Goal: Task Accomplishment & Management: Complete application form

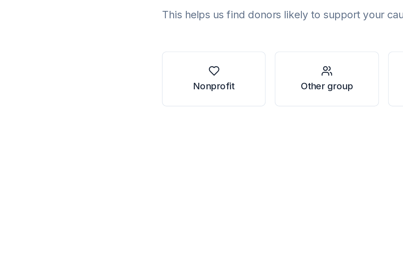
click at [133, 137] on div "Nonprofit" at bounding box center [143, 140] width 21 height 7
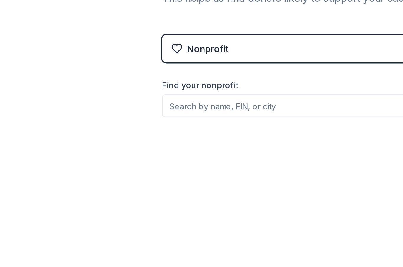
scroll to position [10, 0]
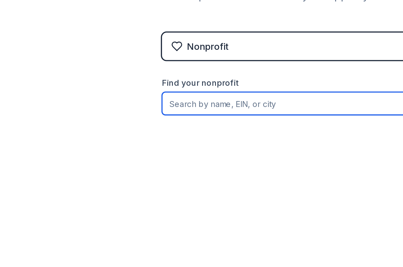
click at [171, 143] on input "Find your nonprofit" at bounding box center [202, 149] width 170 height 12
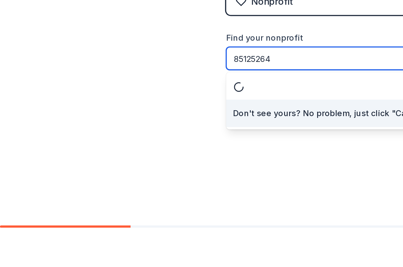
type input "851252645"
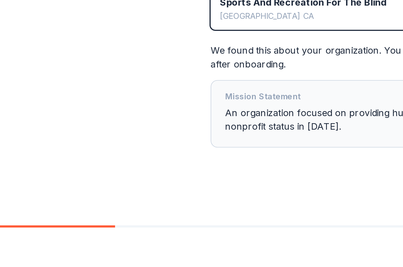
scroll to position [30, 0]
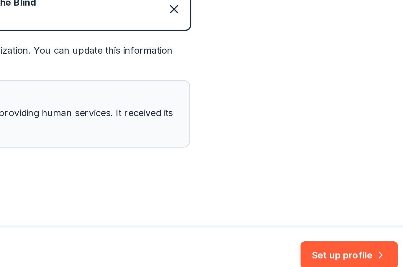
click at [343, 244] on button "Set up profile" at bounding box center [368, 251] width 50 height 14
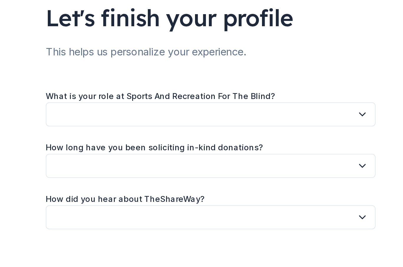
click at [278, 104] on icon "button" at bounding box center [279, 104] width 3 height 1
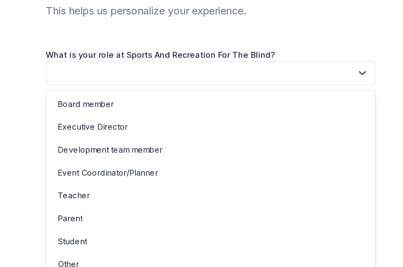
click at [123, 117] on div "Board member" at bounding box center [137, 120] width 29 height 7
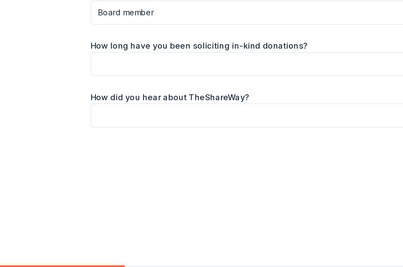
click at [183, 125] on button "button" at bounding box center [202, 131] width 170 height 12
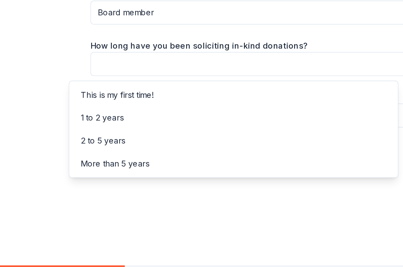
click at [112, 168] on div "2 to 5 years" at bounding box center [123, 171] width 23 height 7
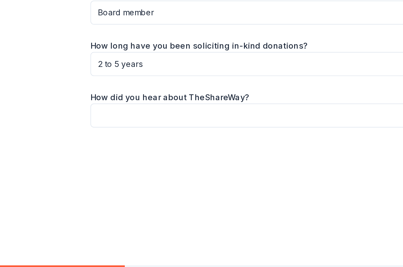
click at [175, 152] on button "button" at bounding box center [202, 158] width 170 height 12
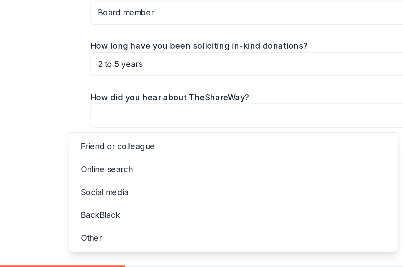
click at [112, 182] on div "Online search" at bounding box center [125, 185] width 27 height 7
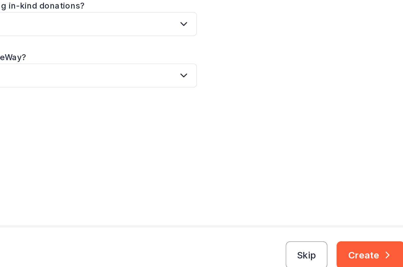
click at [358, 244] on button "Create" at bounding box center [375, 251] width 35 height 14
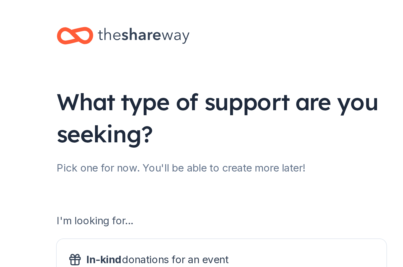
scroll to position [3, 0]
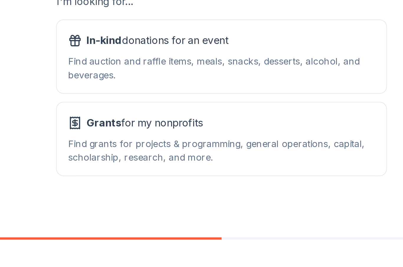
click at [174, 184] on div "Find grants for projects & programming, general operations, capital, scholarshi…" at bounding box center [201, 191] width 158 height 14
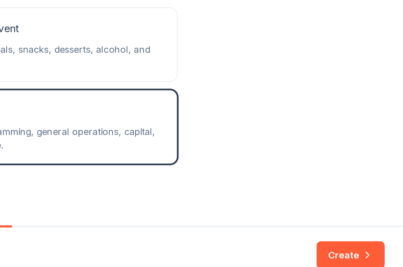
click at [358, 244] on button "Create" at bounding box center [375, 251] width 35 height 14
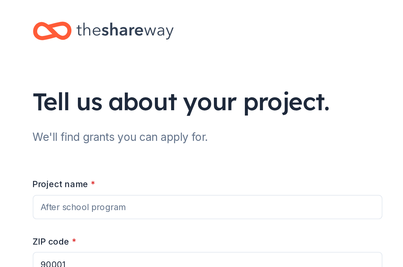
scroll to position [3, 0]
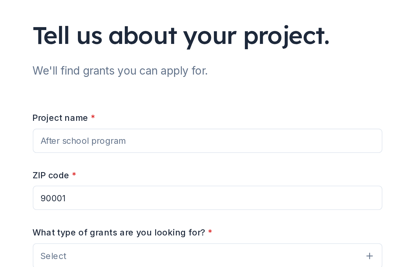
click at [74, 98] on input "Project name *" at bounding box center [101, 104] width 170 height 12
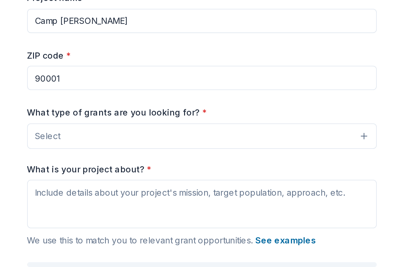
scroll to position [24, 0]
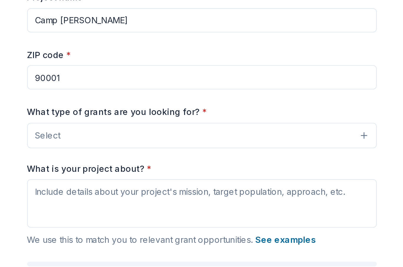
type input "Camp [PERSON_NAME]"
click at [120, 129] on button "Select" at bounding box center [101, 135] width 170 height 12
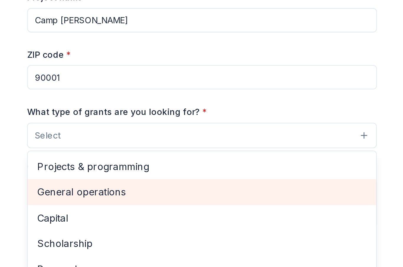
click at [57, 159] on span "General operations" at bounding box center [101, 163] width 160 height 8
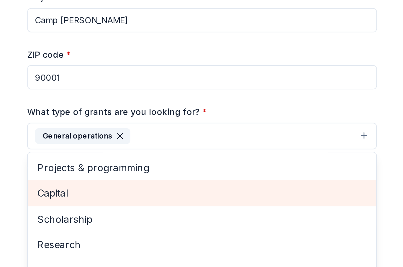
scroll to position [0, 0]
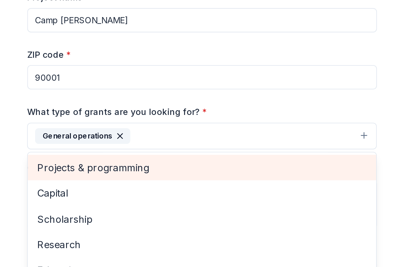
click at [69, 147] on span "Projects & programming" at bounding box center [101, 151] width 160 height 8
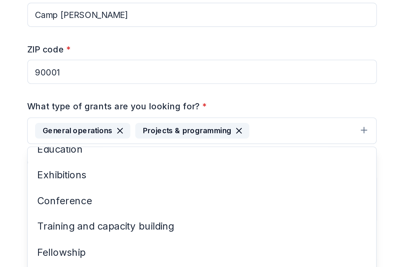
scroll to position [44, 0]
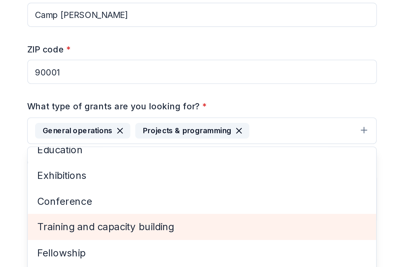
click at [78, 176] on span "Training and capacity building" at bounding box center [101, 180] width 160 height 8
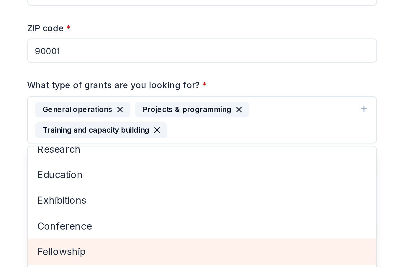
scroll to position [37, 0]
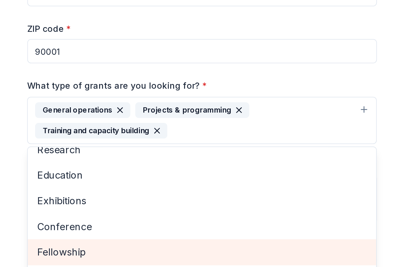
click at [78, 132] on icon "button" at bounding box center [79, 133] width 2 height 2
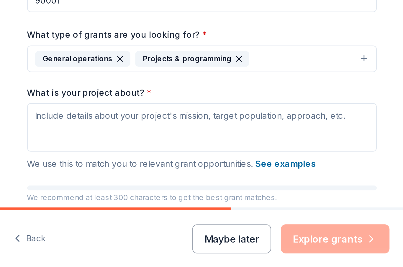
scroll to position [0, 0]
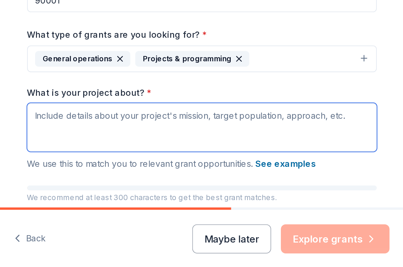
click at [96, 178] on textarea "What is your project about? *" at bounding box center [101, 190] width 170 height 24
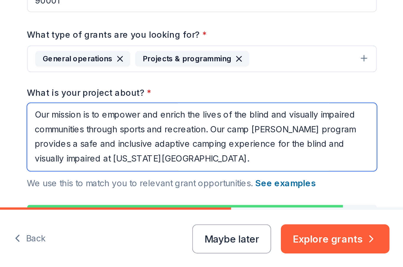
scroll to position [1, 0]
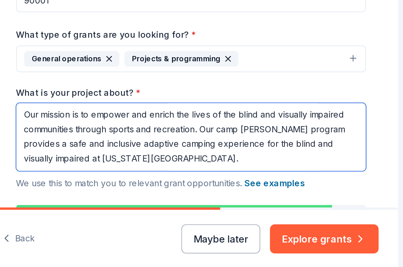
click at [104, 178] on textarea "Our mission is to empower and enrich the lives of the blind and visually impair…" at bounding box center [101, 194] width 170 height 33
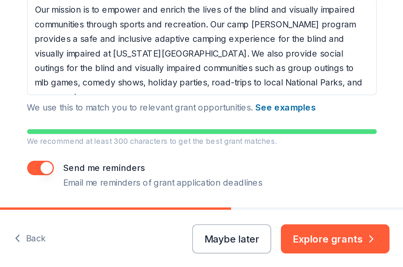
scroll to position [51, 0]
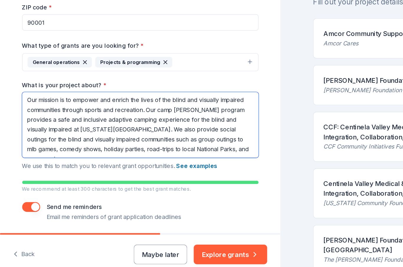
type textarea "Our mission is to empower and enrich the lives of the blind and visually impair…"
click at [175, 237] on button "Explore grants" at bounding box center [165, 244] width 53 height 14
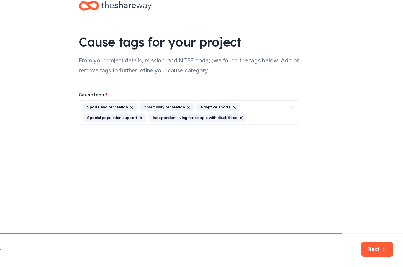
click at [382, 248] on icon "button" at bounding box center [385, 251] width 6 height 6
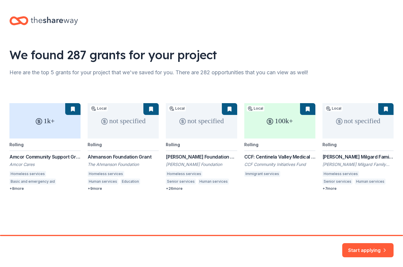
click at [371, 246] on button "Start applying" at bounding box center [367, 247] width 51 height 14
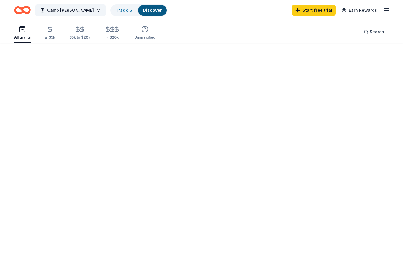
scroll to position [0, 0]
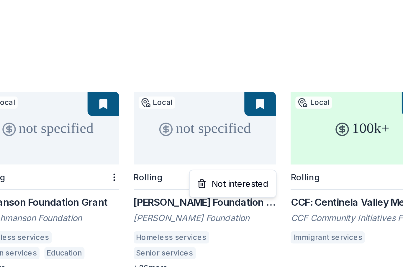
click at [105, 18] on html "Camp [PERSON_NAME] Track · 5 Discover Start free trial Earn Rewards All grants …" at bounding box center [201, 133] width 403 height 267
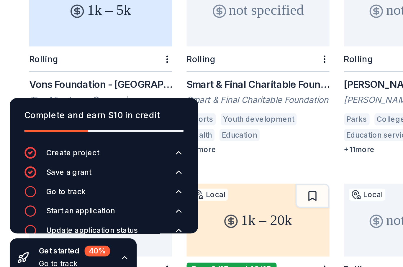
scroll to position [195, 0]
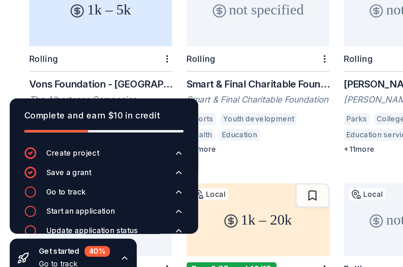
click at [71, 165] on div "Vons Foundation - [GEOGRAPHIC_DATA][US_STATE]" at bounding box center [48, 168] width 69 height 7
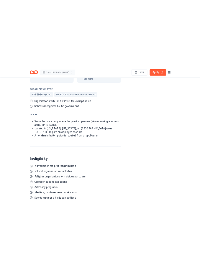
scroll to position [506, 0]
